Goal: Information Seeking & Learning: Learn about a topic

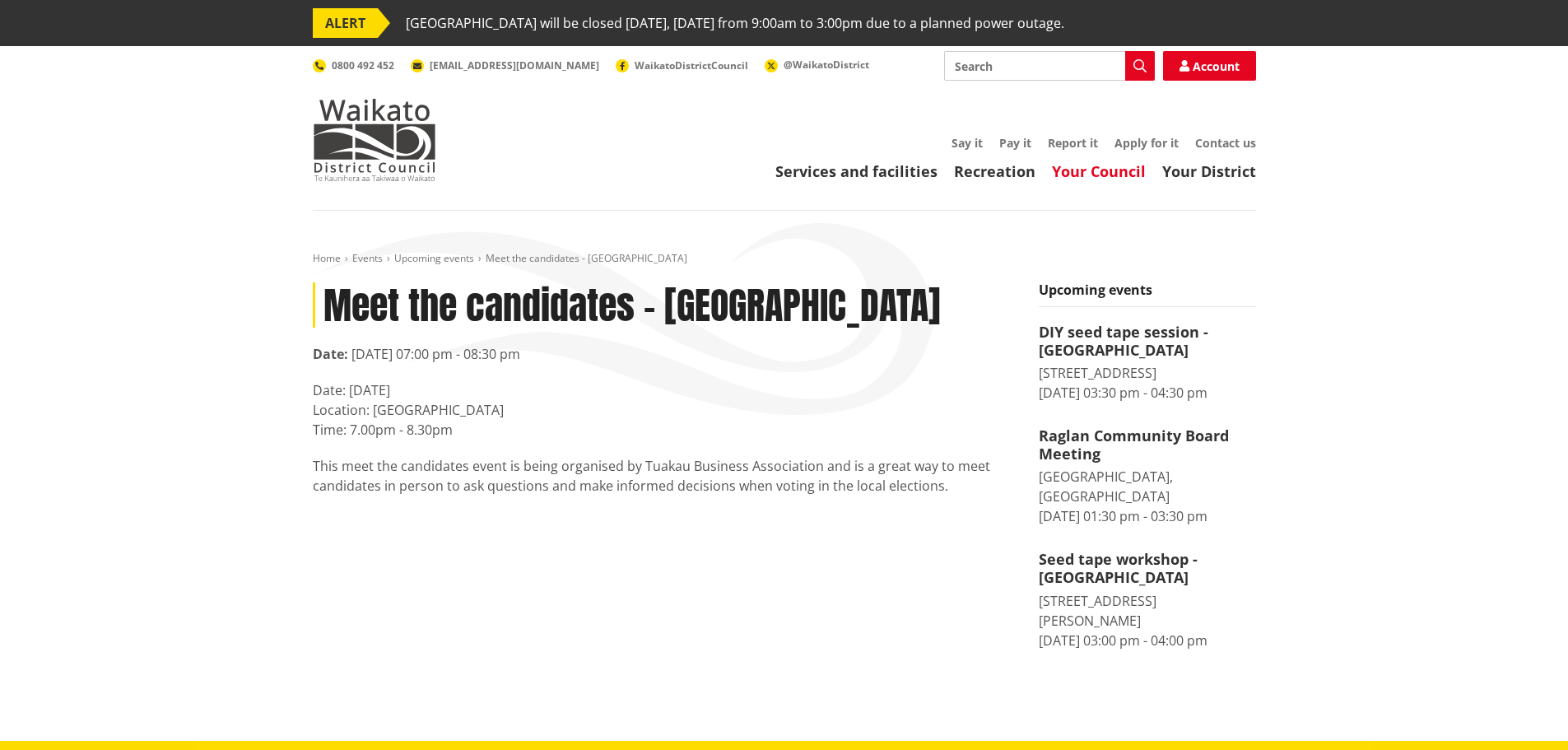
click at [1055, 166] on link "Your Council" at bounding box center [1099, 170] width 94 height 20
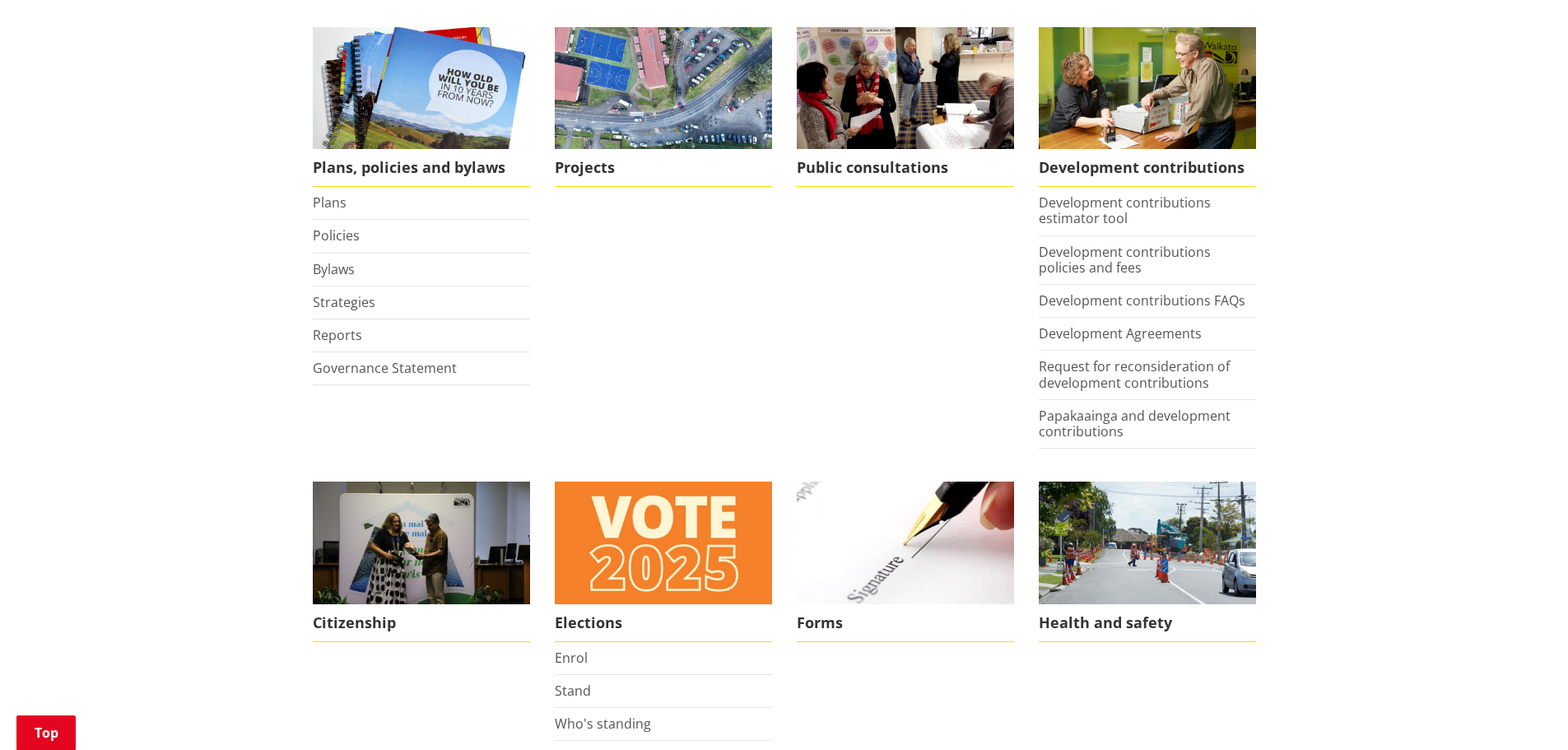
scroll to position [988, 0]
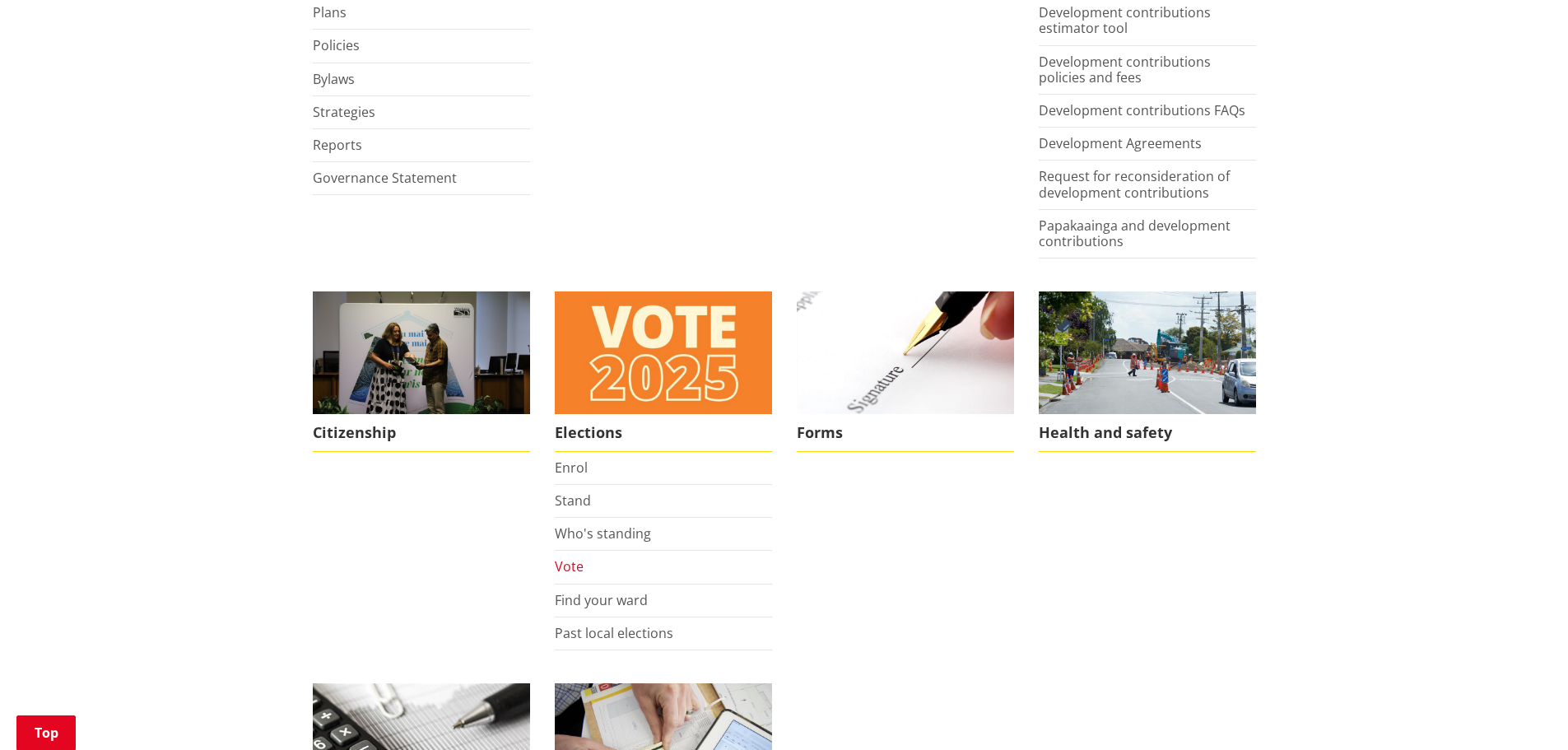
click at [577, 570] on link "Vote" at bounding box center [569, 566] width 29 height 18
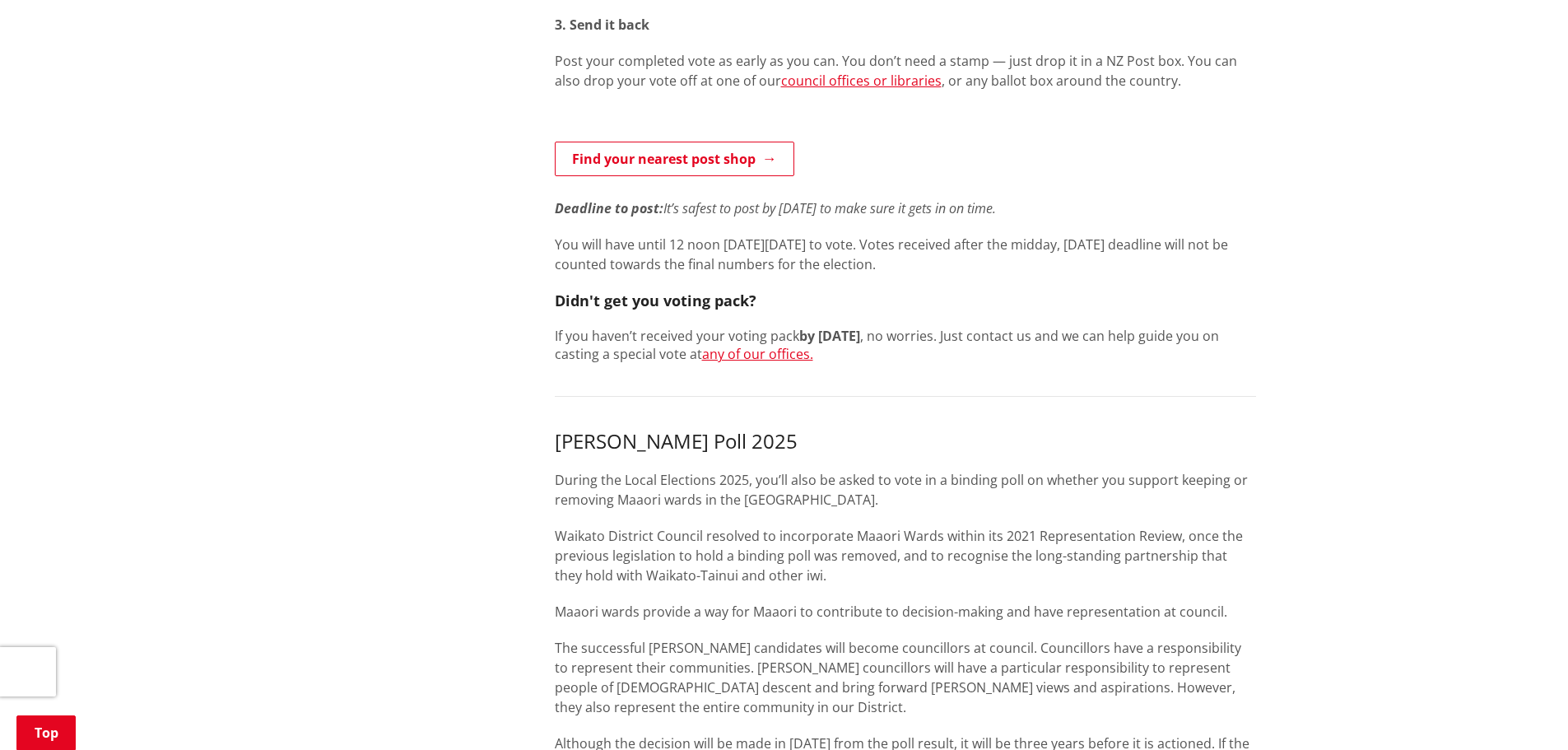
scroll to position [329, 0]
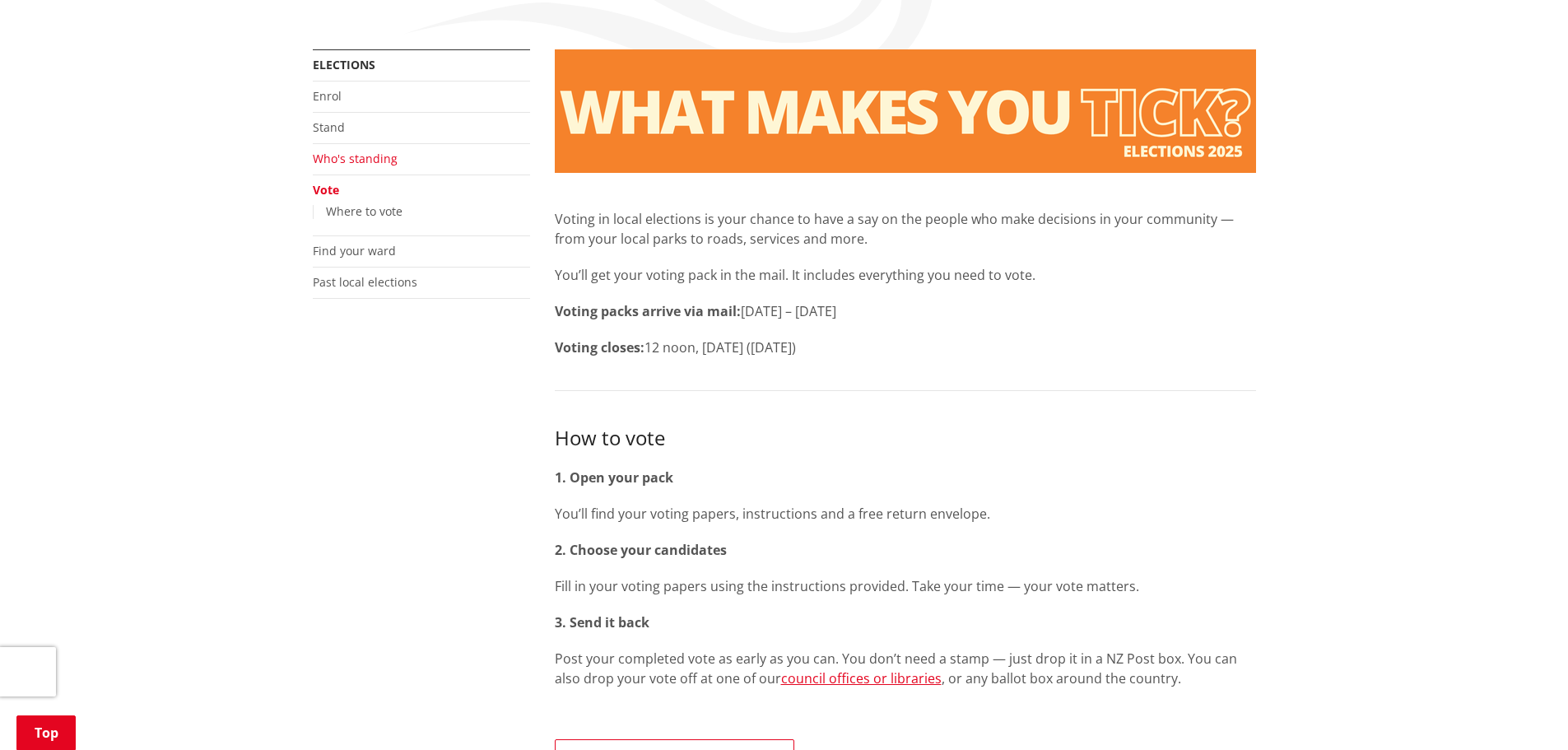
click at [337, 151] on link "Who's standing" at bounding box center [355, 158] width 85 height 16
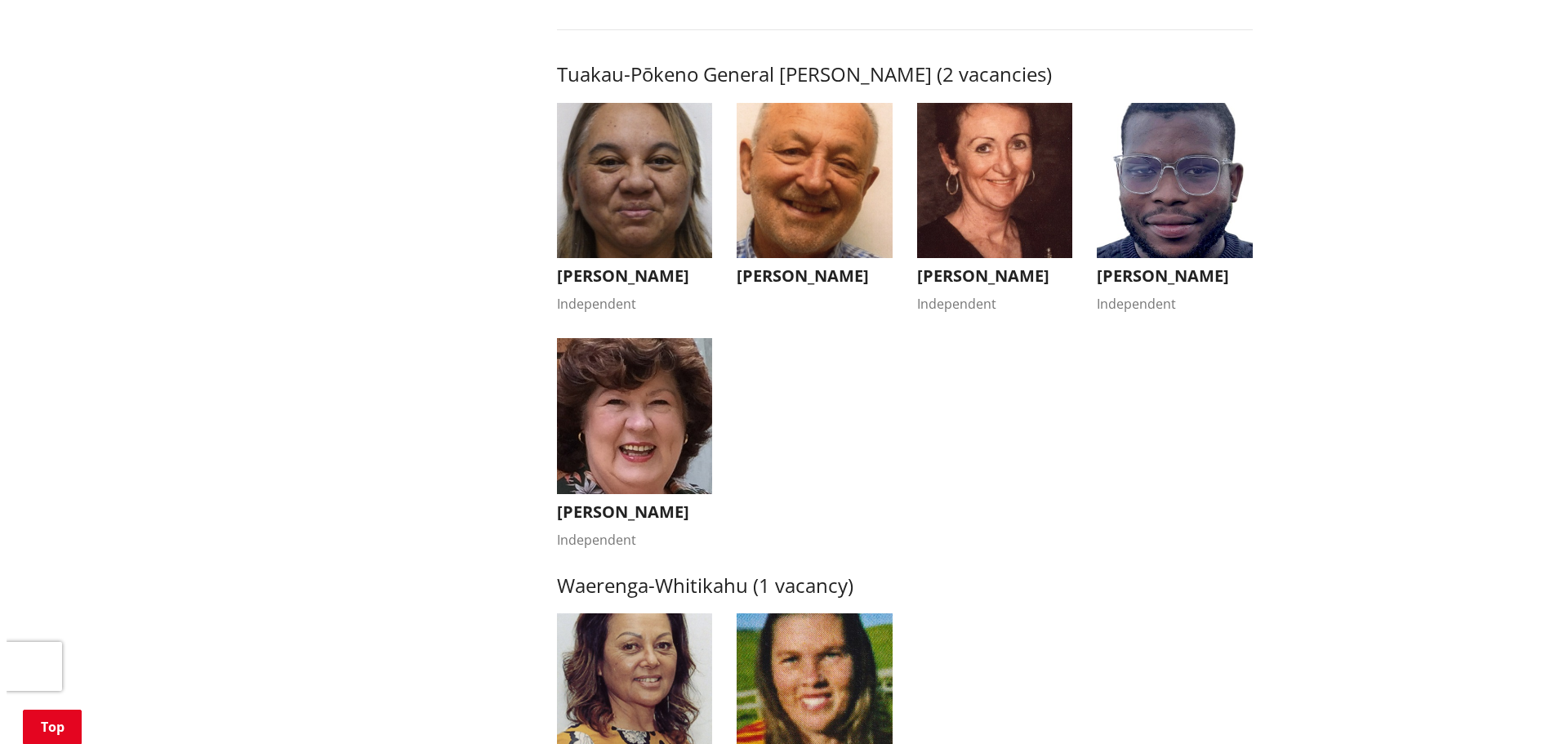
scroll to position [2939, 0]
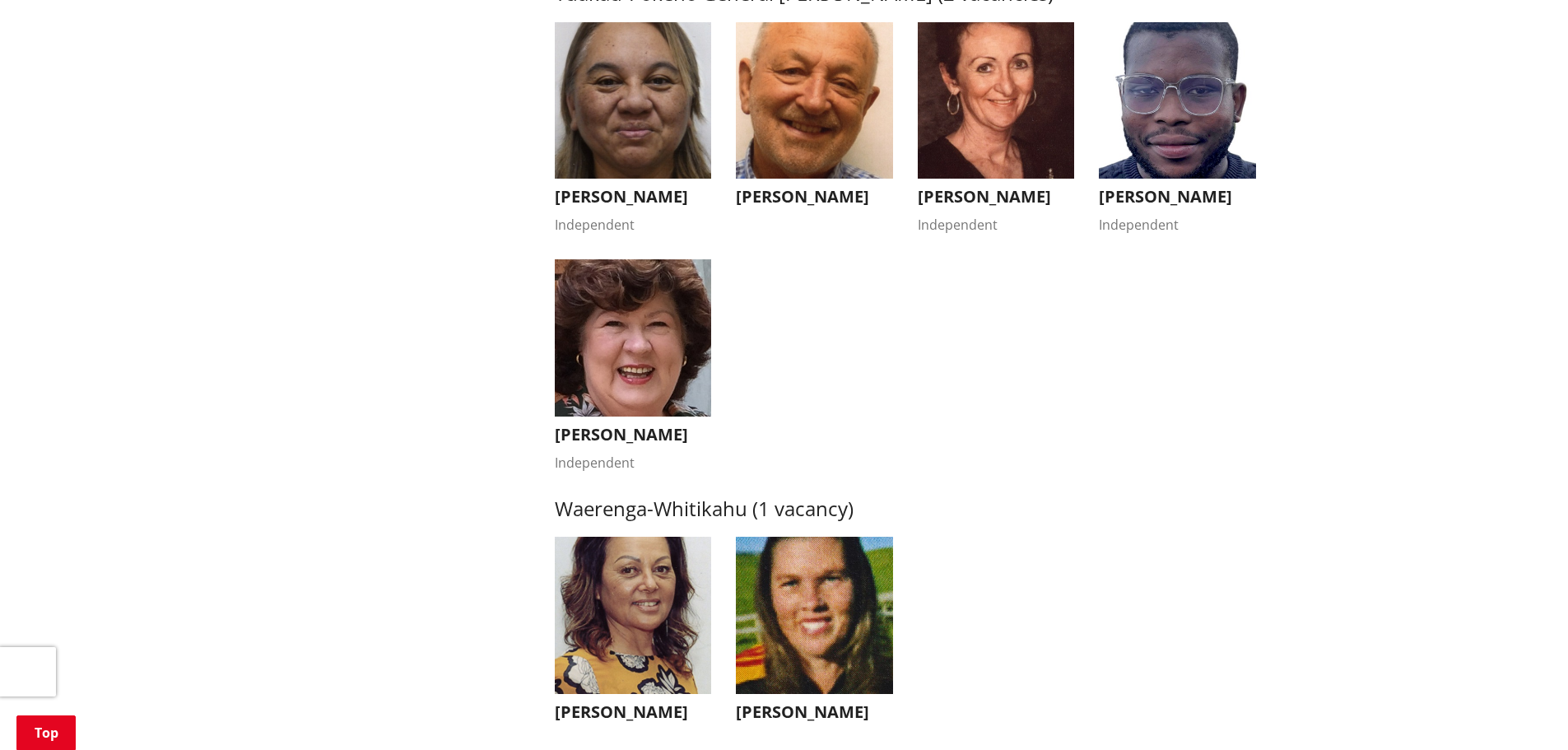
drag, startPoint x: 1244, startPoint y: 192, endPoint x: 1112, endPoint y: 189, distance: 132.0
click at [1112, 189] on h3 "Fabio Rodrigues" at bounding box center [1178, 196] width 157 height 20
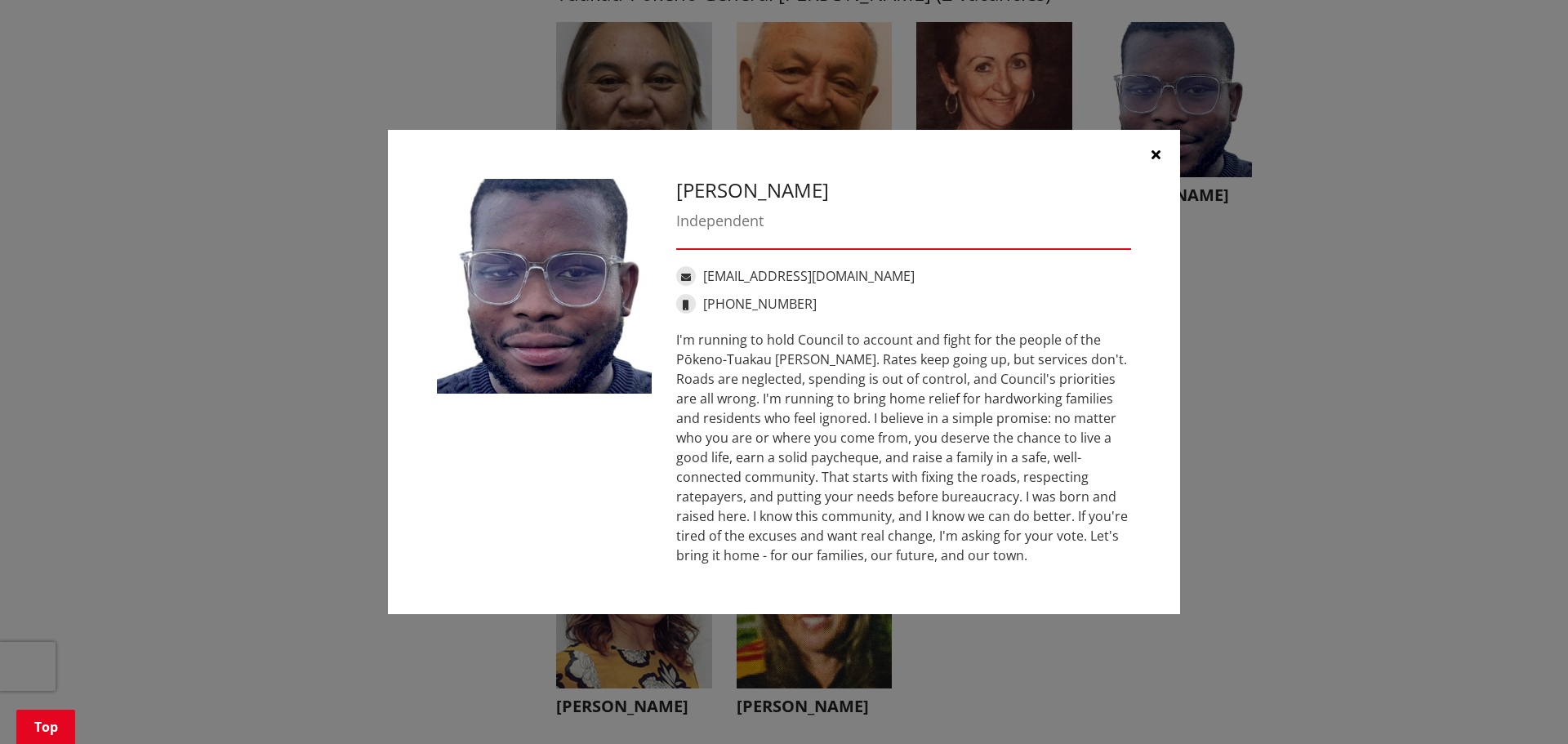
drag, startPoint x: 850, startPoint y: 184, endPoint x: 670, endPoint y: 177, distance: 180.1
click at [670, 177] on div "Fabio Rodrigues Independent fabiorodrigueshq@gmail.com +64 210 841 7212" at bounding box center [784, 372] width 792 height 485
copy h3 "Fabio Rodrigues"
